Goal: Check status: Check status

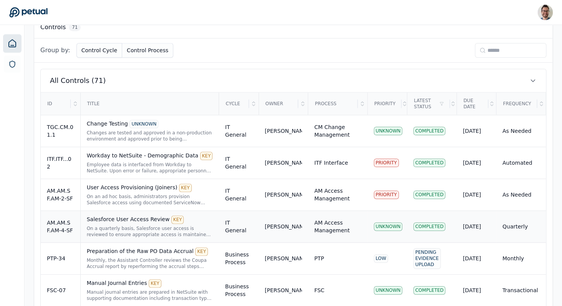
scroll to position [241, 0]
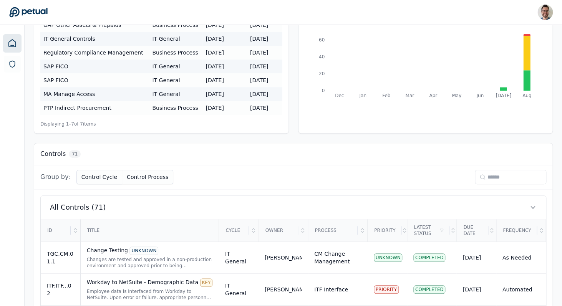
scroll to position [124, 0]
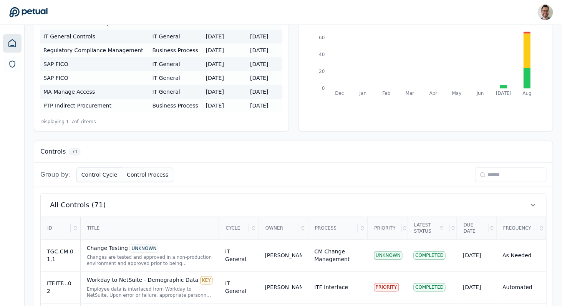
click at [498, 181] on input at bounding box center [511, 175] width 72 height 15
type input "*"
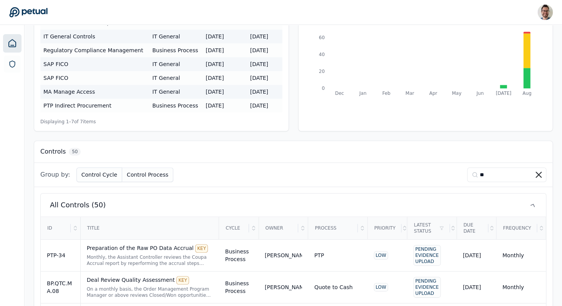
type input "*"
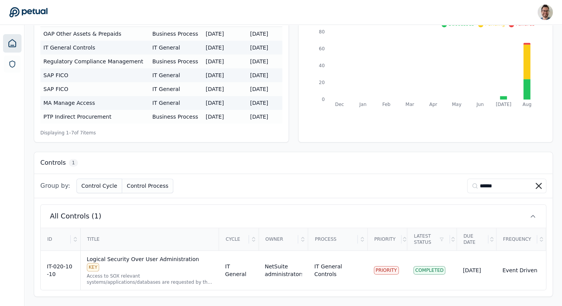
scroll to position [104, 0]
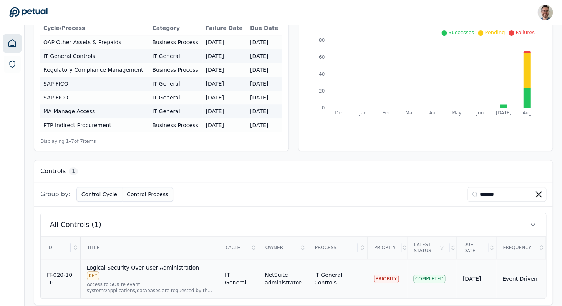
type input "*******"
click at [148, 282] on div "Access to SOX relevant systems/applications/databases are requested by the user…" at bounding box center [150, 288] width 126 height 12
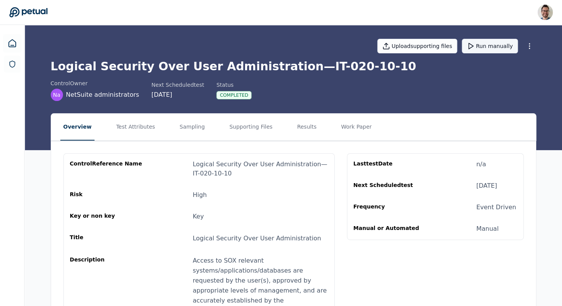
click at [491, 47] on button "Run manually" at bounding box center [490, 46] width 56 height 15
click at [130, 127] on button "Test Attributes" at bounding box center [135, 127] width 45 height 27
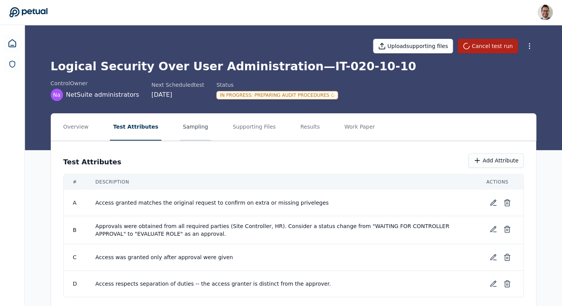
click at [190, 122] on button "Sampling" at bounding box center [196, 127] width 32 height 27
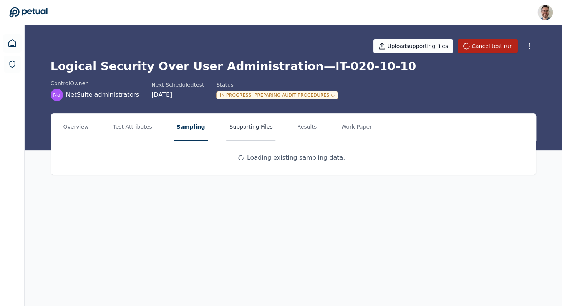
click at [263, 129] on button "Supporting Files" at bounding box center [250, 127] width 49 height 27
